Goal: Task Accomplishment & Management: Complete application form

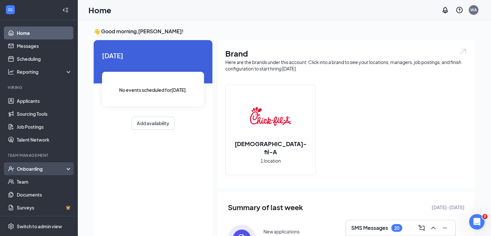
click at [43, 169] on div "Onboarding" at bounding box center [42, 168] width 50 height 6
click at [44, 181] on link "Overview" at bounding box center [44, 181] width 55 height 13
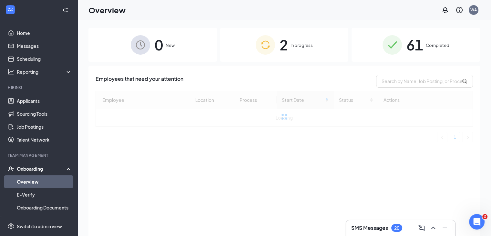
click at [276, 51] on div "2 In progress" at bounding box center [284, 45] width 128 height 34
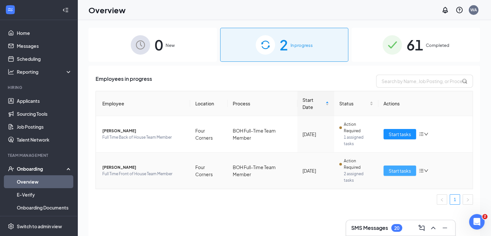
click at [395, 167] on span "Start tasks" at bounding box center [400, 170] width 22 height 7
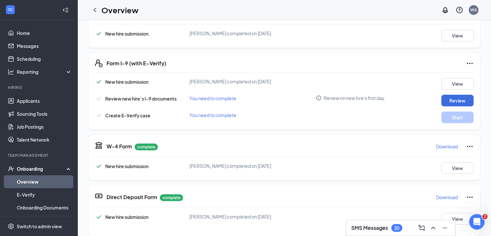
scroll to position [116, 0]
click at [456, 104] on button "Review" at bounding box center [457, 100] width 32 height 12
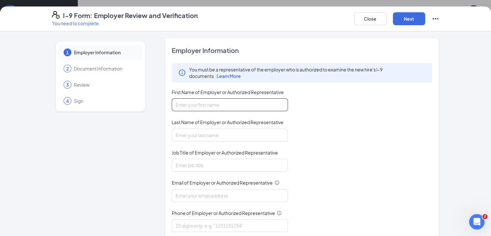
click at [230, 105] on input "First Name of Employer or Authorized Representative" at bounding box center [230, 104] width 116 height 13
type input "[PERSON_NAME]"
click at [198, 136] on input "Last Name of Employer or Authorized Representative" at bounding box center [230, 134] width 116 height 13
type input "[PERSON_NAME]"
click at [178, 164] on input "Job Title of Employer or Authorized Representative" at bounding box center [230, 164] width 116 height 13
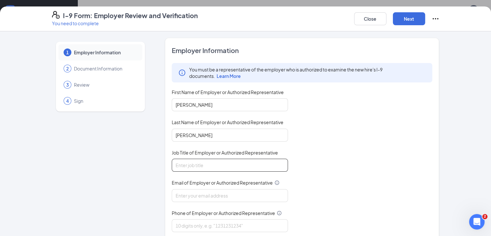
type input "Talent Director"
click at [186, 189] on input "Email of Employer or Authorized Representative" at bounding box center [230, 195] width 116 height 13
type input "[EMAIL_ADDRESS][DOMAIN_NAME]"
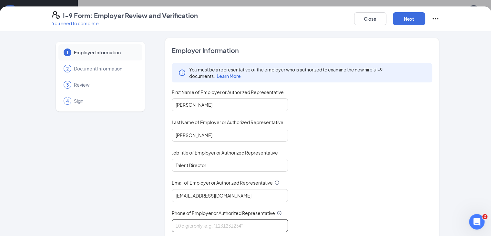
click at [201, 221] on input "Phone of Employer or Authorized Representative" at bounding box center [230, 225] width 116 height 13
type input "7573588903"
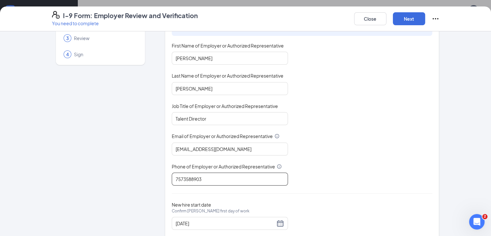
scroll to position [61, 0]
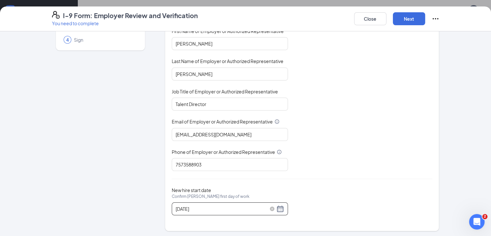
click at [266, 208] on div "[DATE]" at bounding box center [230, 209] width 108 height 8
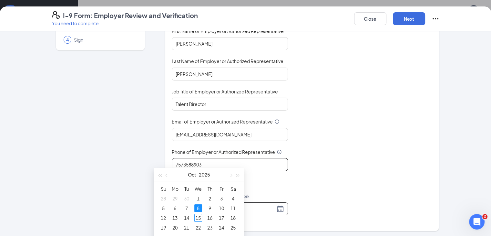
scroll to position [61, 0]
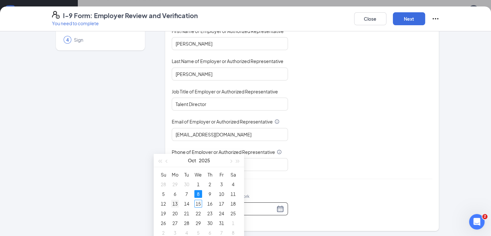
type input "[DATE]"
click at [175, 203] on div "13" at bounding box center [175, 203] width 8 height 8
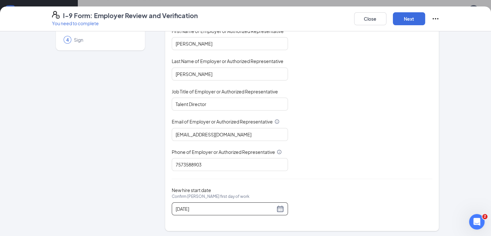
click at [327, 175] on div "Employer Information You must be a representative of the employer who is author…" at bounding box center [302, 104] width 261 height 238
click at [425, 20] on button "Next" at bounding box center [409, 18] width 32 height 13
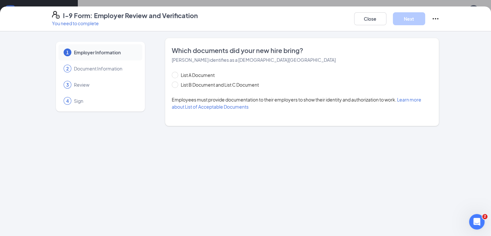
scroll to position [0, 0]
click at [196, 85] on span "List B Document and List C Document" at bounding box center [219, 84] width 83 height 7
click at [176, 85] on input "List B Document and List C Document" at bounding box center [174, 83] width 5 height 5
radio input "true"
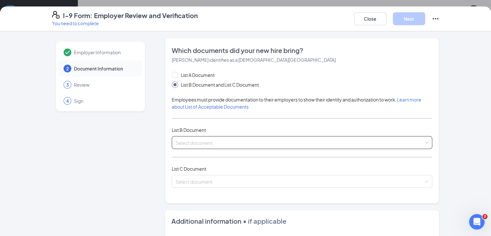
click at [192, 137] on input "search" at bounding box center [300, 141] width 248 height 10
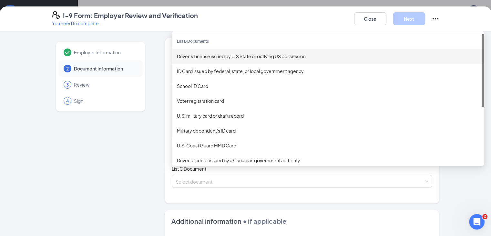
click at [212, 58] on div "Driver’s License issued by U.S State or outlying US possession" at bounding box center [328, 56] width 302 height 7
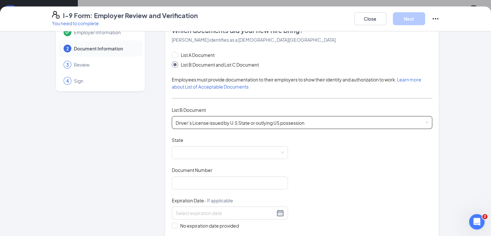
scroll to position [21, 0]
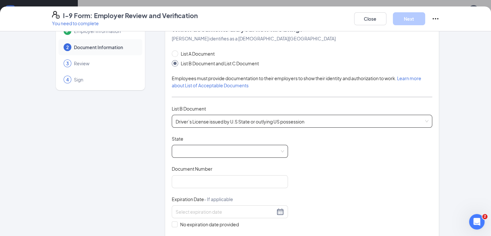
click at [186, 152] on span at bounding box center [230, 151] width 108 height 12
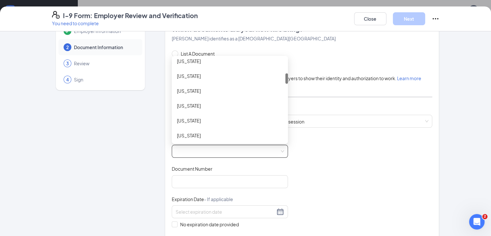
scroll to position [124, 0]
click at [179, 91] on div "[US_STATE]" at bounding box center [230, 90] width 106 height 7
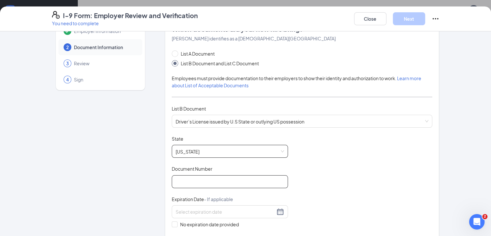
click at [174, 178] on input "Document Number" at bounding box center [230, 181] width 116 height 13
type input "R238-995-64-200-0"
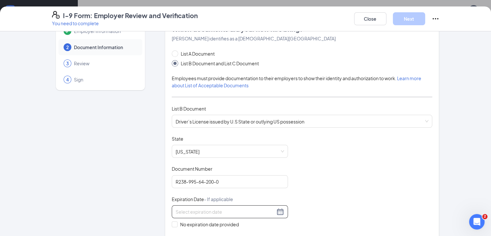
click at [262, 209] on div at bounding box center [230, 211] width 108 height 8
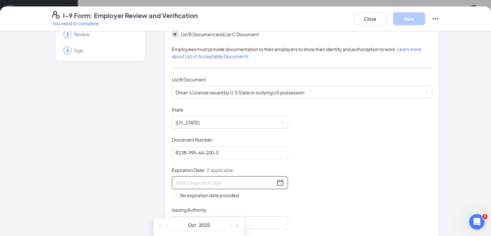
scroll to position [61, 0]
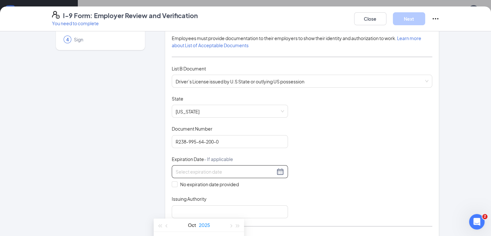
click at [205, 224] on button "2025" at bounding box center [204, 224] width 11 height 13
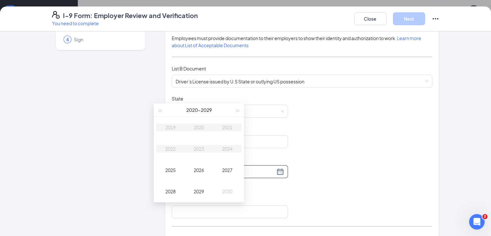
scroll to position [196, 0]
type input "[DATE]"
click at [238, 111] on span "button" at bounding box center [237, 110] width 3 height 3
click at [195, 148] on div "2033" at bounding box center [198, 149] width 19 height 8
type input "[DATE]"
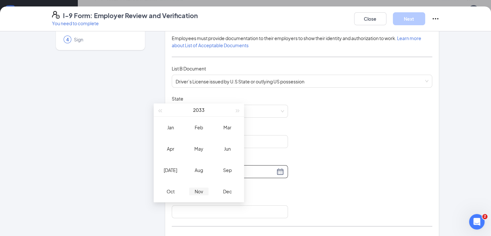
click at [197, 195] on td "Nov" at bounding box center [199, 190] width 28 height 21
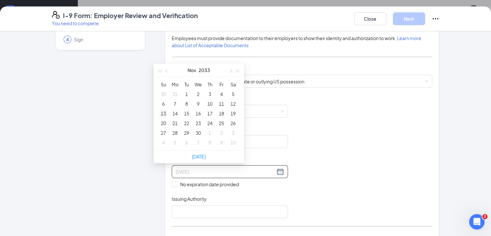
type input "[DATE]"
click at [166, 113] on div "13" at bounding box center [163, 113] width 8 height 8
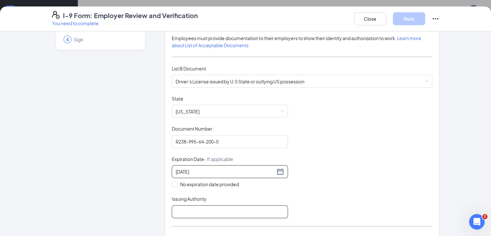
click at [172, 216] on input "Issuing Authority" at bounding box center [230, 211] width 116 height 13
type input "State of [US_STATE]"
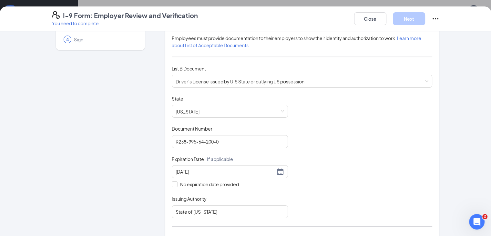
click at [278, 186] on div "Document Title Driver’s License issued by U.S State or outlying US possession S…" at bounding box center [302, 156] width 261 height 123
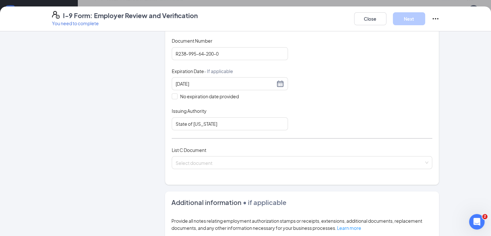
scroll to position [152, 0]
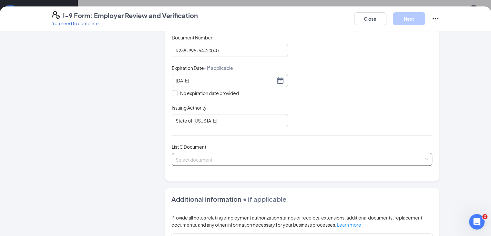
click at [214, 158] on input "search" at bounding box center [300, 158] width 248 height 10
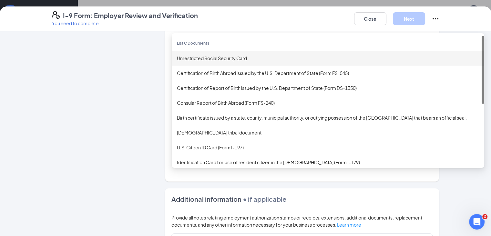
click at [200, 55] on div "Unrestricted Social Security Card" at bounding box center [328, 58] width 302 height 7
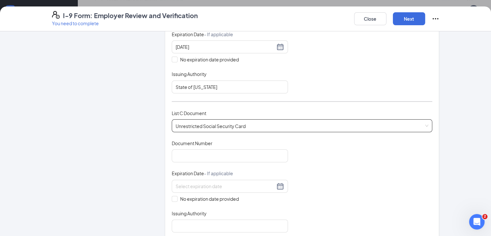
scroll to position [186, 0]
click at [177, 151] on input "Document Number" at bounding box center [230, 155] width 116 height 13
type input "272068354"
click at [286, 155] on div "Document Title Unrestricted Social Security Card Document Number 272068354 Expi…" at bounding box center [302, 186] width 261 height 92
click at [197, 195] on span "No expiration date provided" at bounding box center [209, 198] width 64 height 7
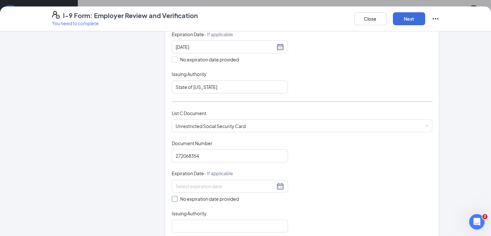
click at [176, 196] on input "No expiration date provided" at bounding box center [174, 198] width 5 height 5
checkbox input "true"
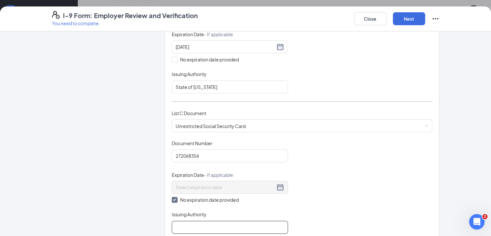
click at [187, 220] on input "Issuing Authority" at bounding box center [230, 226] width 116 height 13
type input "Social Security Administration"
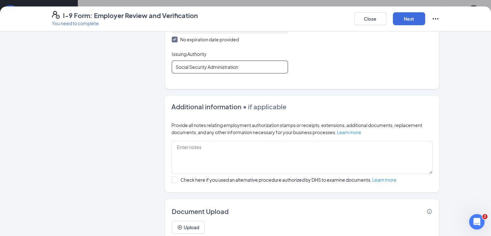
scroll to position [368, 0]
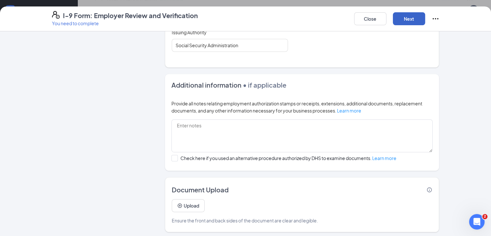
click at [425, 13] on button "Next" at bounding box center [409, 18] width 32 height 13
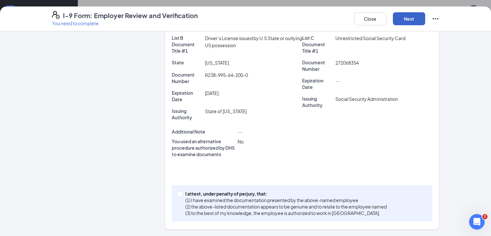
scroll to position [138, 0]
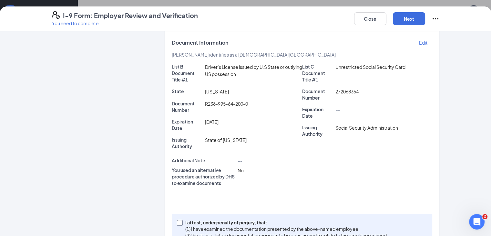
click at [243, 225] on p "(1) I have examined the documentation presented by the above-named employee" at bounding box center [285, 228] width 201 height 6
click at [181, 219] on input "I attest, under penalty of [PERSON_NAME], that: (1) I have examined the documen…" at bounding box center [179, 221] width 5 height 5
checkbox input "true"
click at [425, 23] on button "Next" at bounding box center [409, 18] width 32 height 13
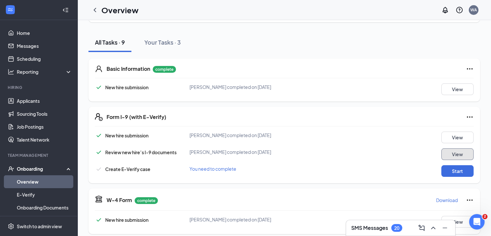
scroll to position [62, 0]
click at [449, 166] on button "Start" at bounding box center [457, 171] width 32 height 12
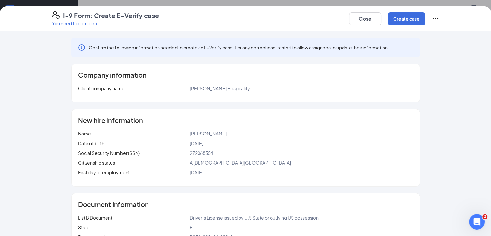
scroll to position [83, 0]
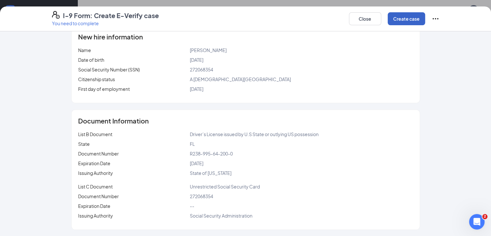
click at [425, 15] on button "Create case" at bounding box center [406, 18] width 37 height 13
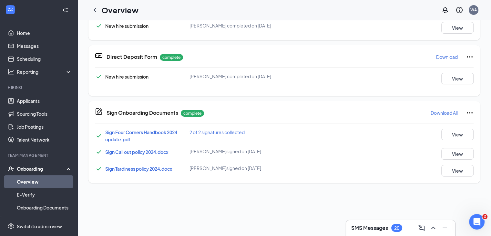
scroll to position [0, 0]
